Goal: Task Accomplishment & Management: Use online tool/utility

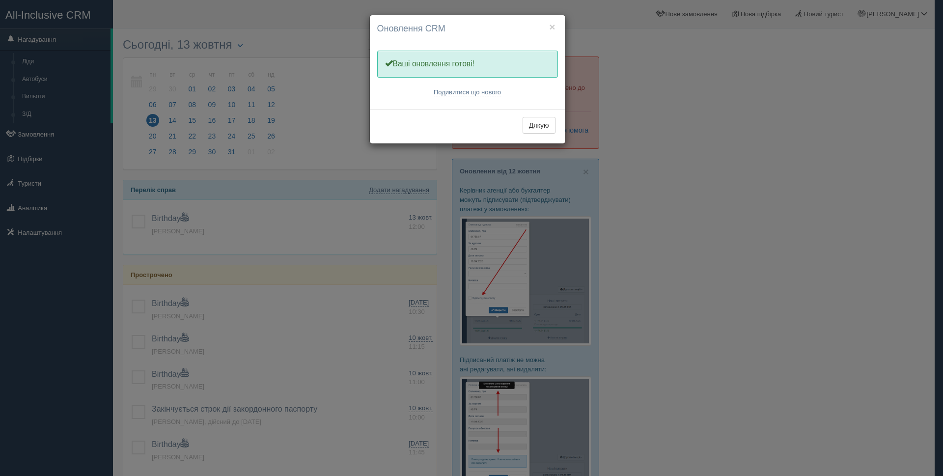
click at [41, 134] on div "× Оновлення CRM Одну хвилинку, оновлюємо Вашу CRM Ваші оновлення готові! Подиви…" at bounding box center [471, 238] width 943 height 476
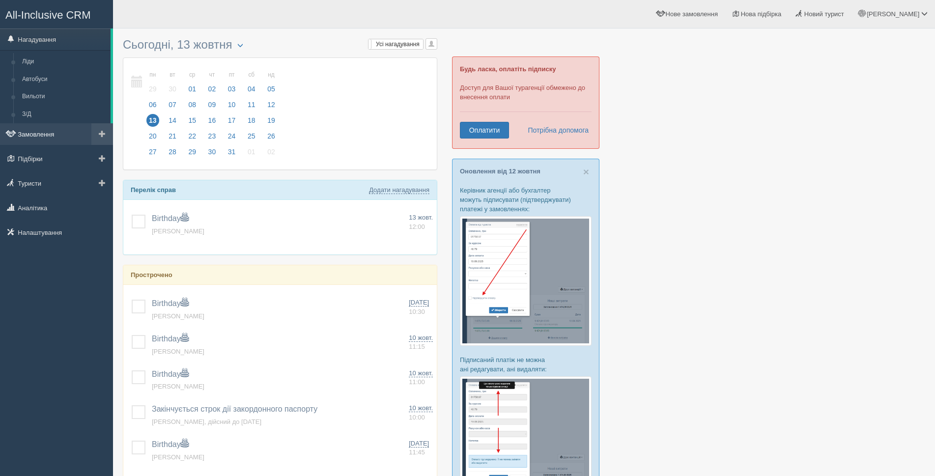
click at [31, 130] on link "Замовлення" at bounding box center [56, 134] width 113 height 22
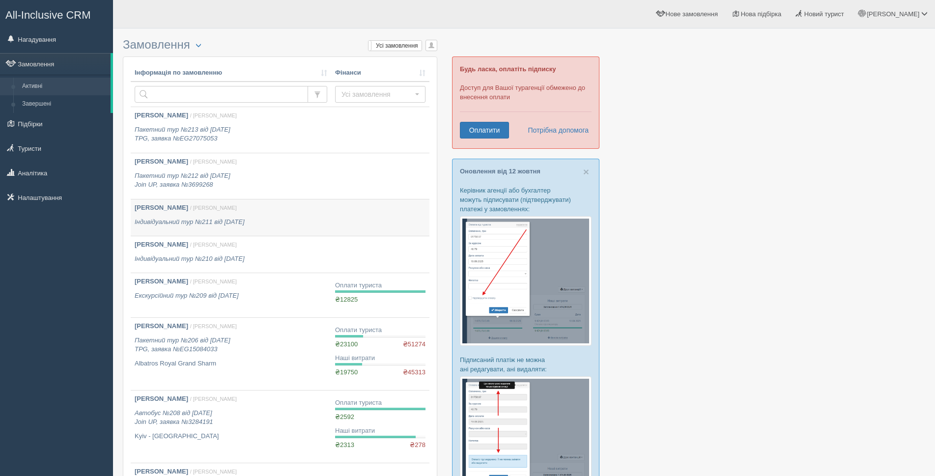
click at [374, 220] on td at bounding box center [380, 218] width 98 height 37
click at [353, 225] on td at bounding box center [380, 218] width 98 height 37
click at [264, 212] on p "Мельник Вікторія Іванівна / Оксана С." at bounding box center [231, 207] width 193 height 9
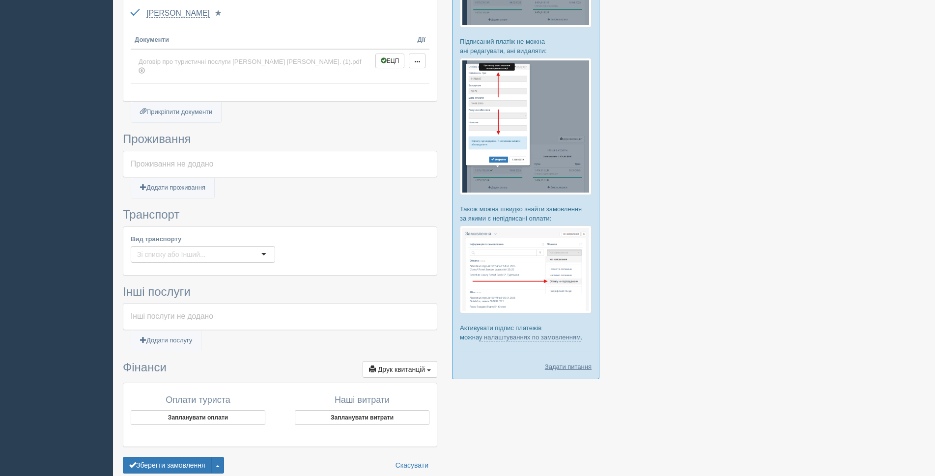
scroll to position [356, 0]
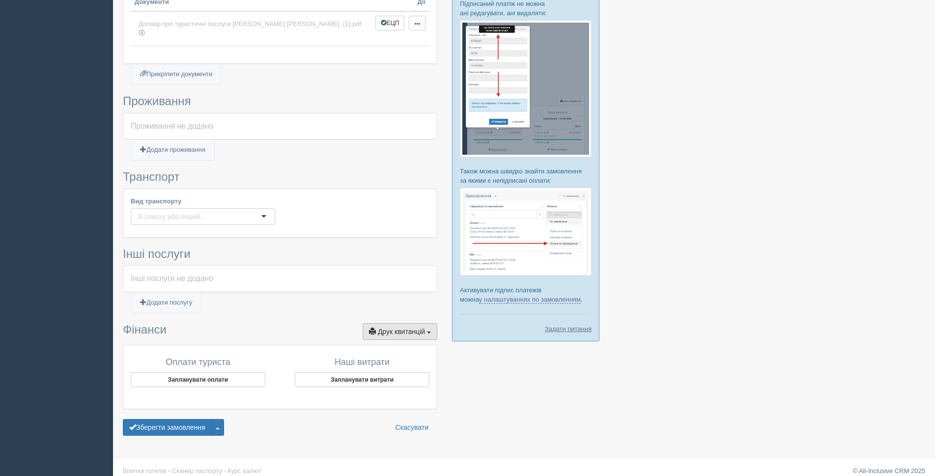
click at [428, 332] on span "button" at bounding box center [429, 333] width 4 height 2
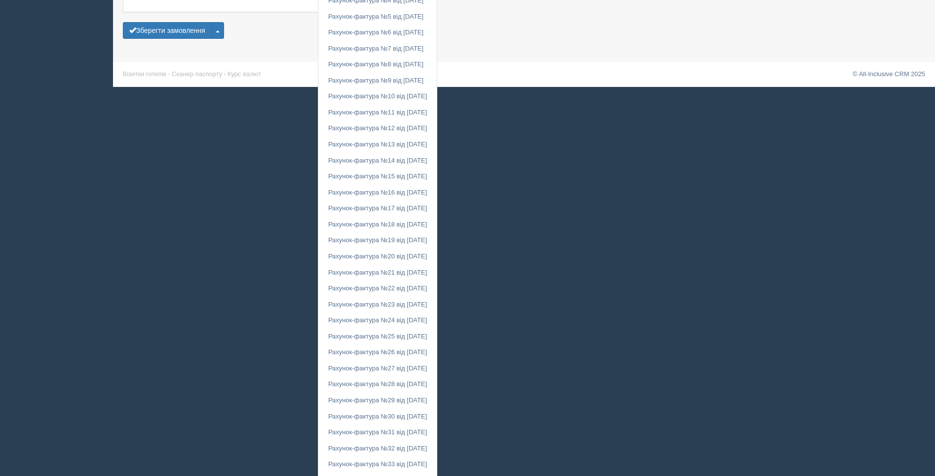
scroll to position [934, 0]
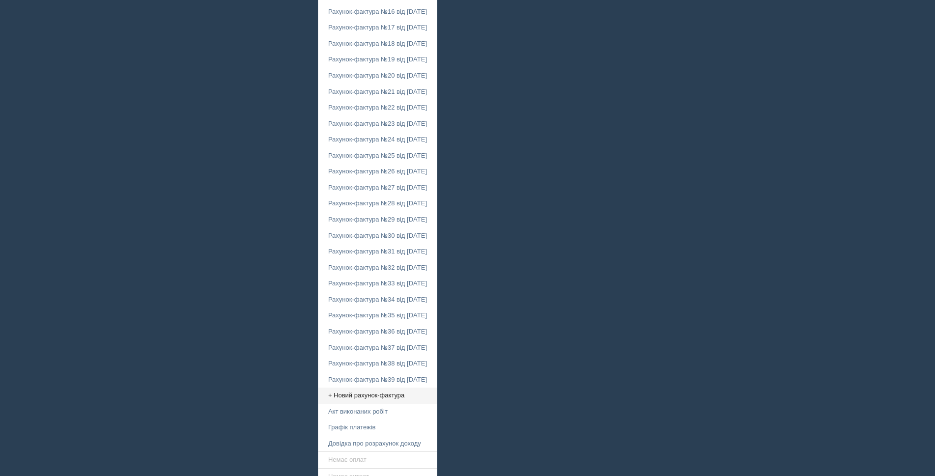
click at [344, 388] on link "+ Новий рахунок-фактура" at bounding box center [377, 396] width 118 height 16
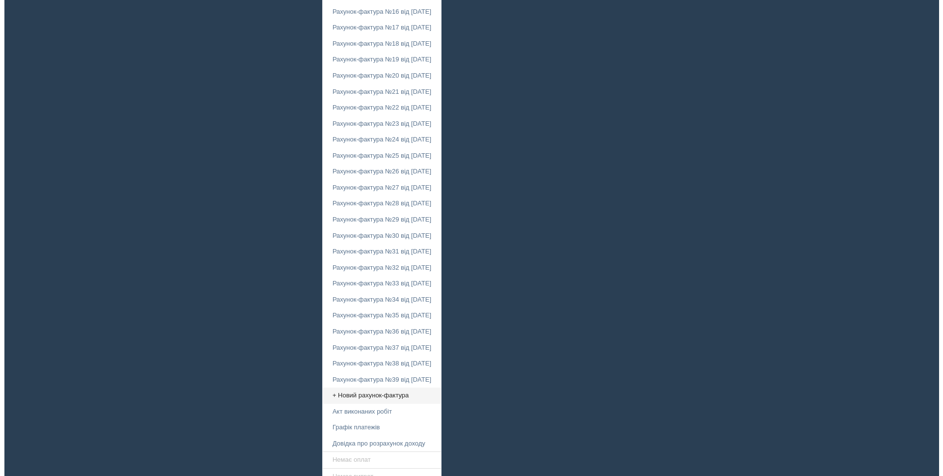
scroll to position [356, 0]
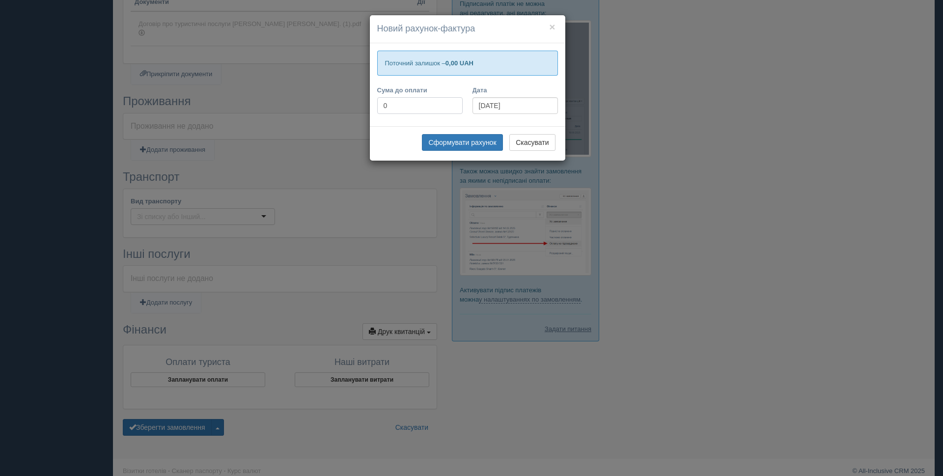
drag, startPoint x: 393, startPoint y: 106, endPoint x: 369, endPoint y: 101, distance: 24.7
click at [369, 101] on div "× Новий рахунок-фактура Поточний залишок – 0,00 UAH Сума до оплати 0 Дата 13.10…" at bounding box center [471, 238] width 943 height 476
type input "10800"
click at [472, 145] on button "Сформувати рахунок" at bounding box center [462, 142] width 81 height 17
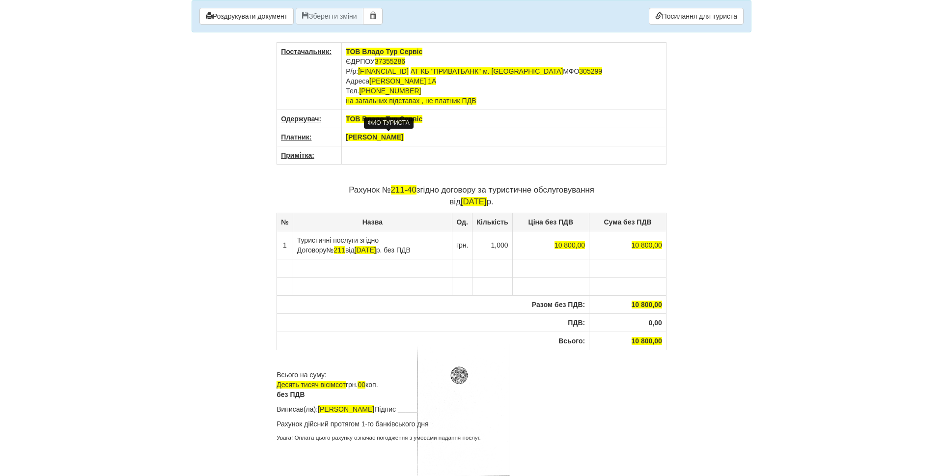
click at [374, 138] on span "Мельник Вікторія Іванівна" at bounding box center [374, 137] width 57 height 8
click at [370, 160] on td "To enrich screen reader interactions, please activate Accessibility in Grammarl…" at bounding box center [504, 155] width 325 height 18
drag, startPoint x: 395, startPoint y: 191, endPoint x: 404, endPoint y: 188, distance: 10.3
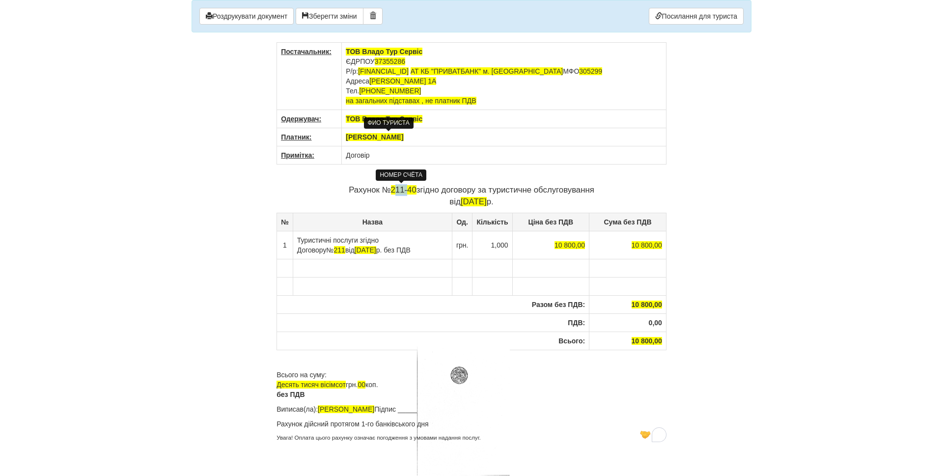
click at [404, 188] on span "211-40" at bounding box center [404, 189] width 26 height 9
drag, startPoint x: 415, startPoint y: 241, endPoint x: 430, endPoint y: 249, distance: 17.1
click at [430, 249] on td "Туристичні послуги згідно Договору № 211 від 19.06.2024 р. без ПДВ" at bounding box center [372, 245] width 159 height 28
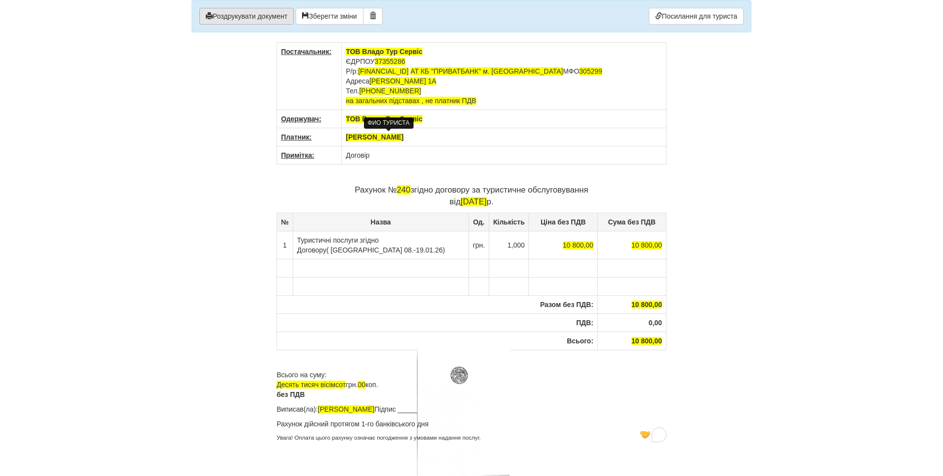
click at [234, 16] on button "Роздрукувати документ" at bounding box center [247, 16] width 94 height 17
click at [405, 131] on div "ФИО ТУРИСТА" at bounding box center [389, 123] width 50 height 16
click at [411, 139] on th "Стоянова Світлана" at bounding box center [504, 137] width 325 height 18
drag, startPoint x: 412, startPoint y: 138, endPoint x: 348, endPoint y: 140, distance: 63.9
click at [348, 140] on th "Стоянова Світлана" at bounding box center [504, 137] width 325 height 18
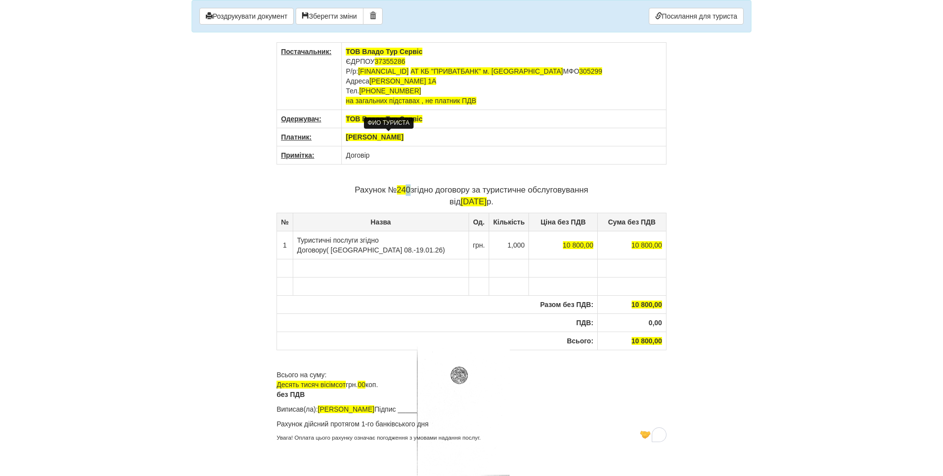
drag, startPoint x: 404, startPoint y: 190, endPoint x: 409, endPoint y: 188, distance: 5.8
click at [409, 188] on p "Рахунок № 240 згідно договору за туристичне обслуговування від 13.10.2025 р." at bounding box center [472, 196] width 390 height 24
click at [243, 13] on button "Роздрукувати документ" at bounding box center [247, 16] width 94 height 17
